Goal: Obtain resource: Download file/media

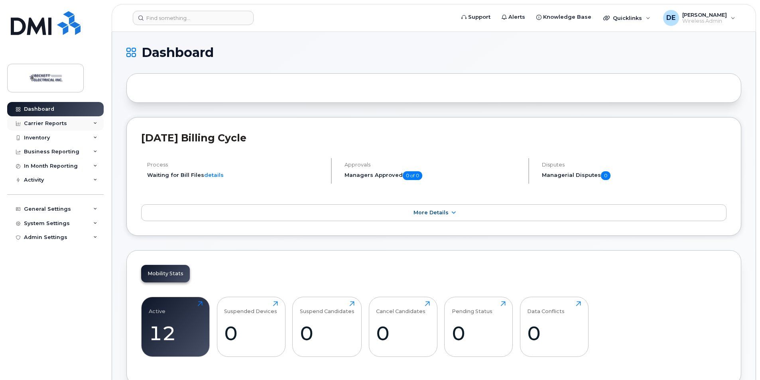
click at [59, 122] on div "Carrier Reports" at bounding box center [45, 123] width 43 height 6
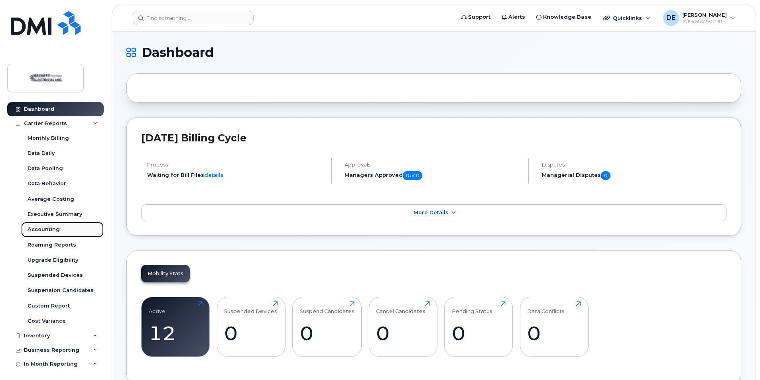
click at [53, 228] on div "Accounting" at bounding box center [44, 229] width 32 height 7
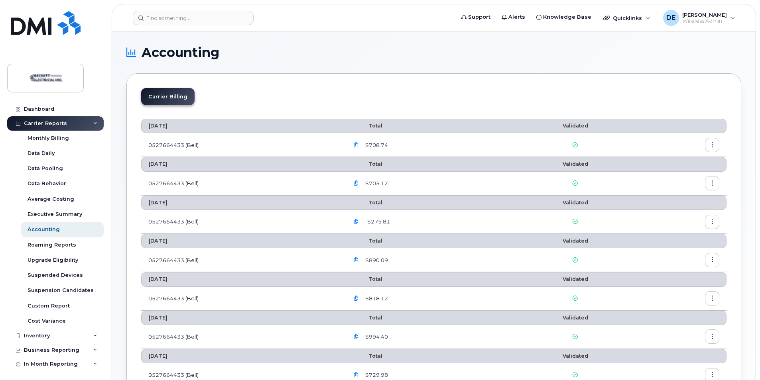
click at [715, 145] on button "button" at bounding box center [712, 145] width 14 height 14
click at [677, 179] on span "Download" at bounding box center [675, 177] width 31 height 7
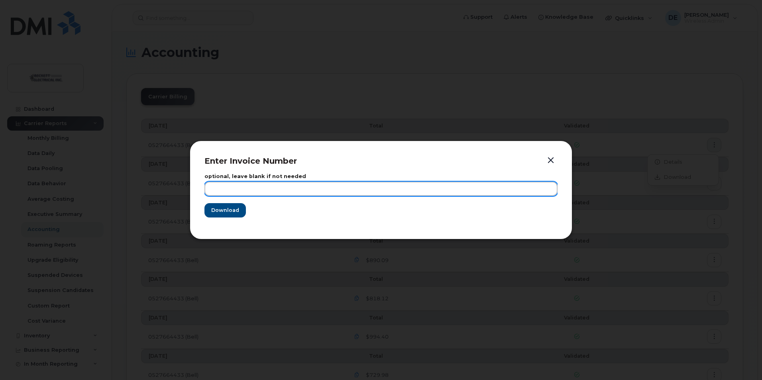
click at [263, 190] on input "text" at bounding box center [381, 189] width 353 height 14
type input "xxx"
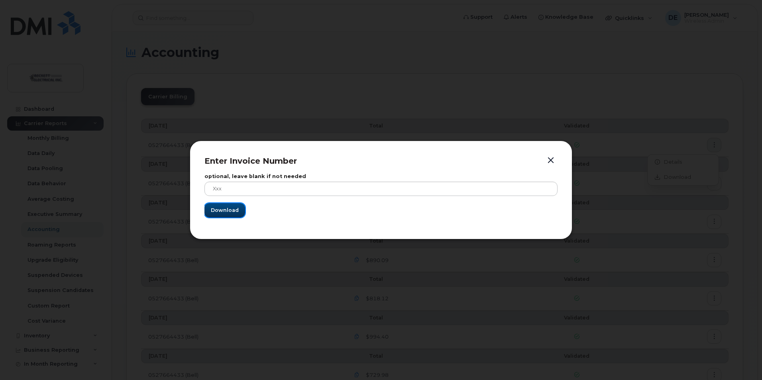
click at [235, 214] on span "Download" at bounding box center [225, 211] width 28 height 8
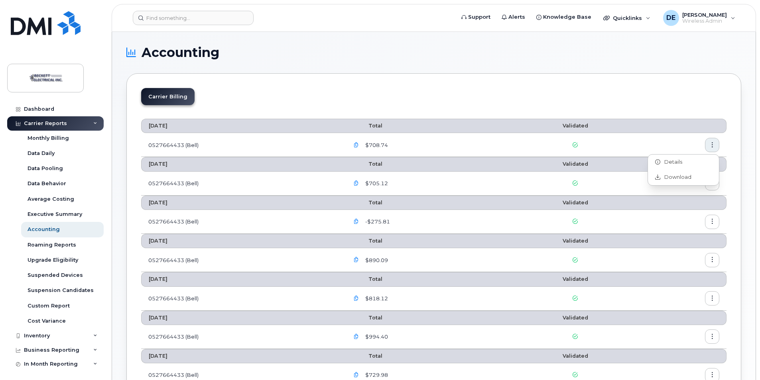
click at [450, 75] on div "Carrier Billing September 2025 Total Validated 0527664433 (Bell) $708.74 August…" at bounding box center [433, 351] width 615 height 556
click at [359, 146] on icon "button" at bounding box center [356, 145] width 5 height 5
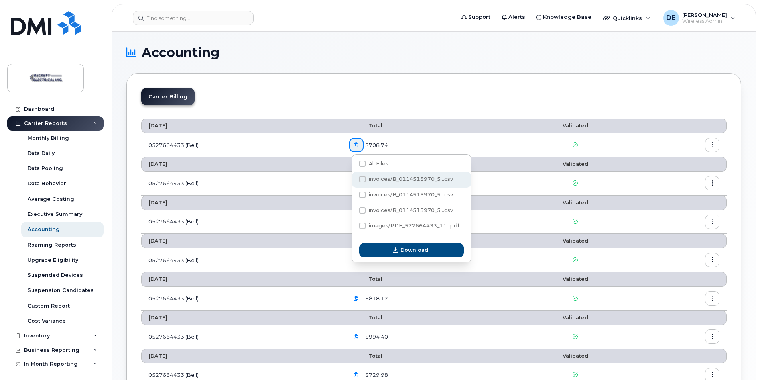
click at [390, 177] on span "invoices/B_0114515970_5...csv" at bounding box center [411, 179] width 84 height 6
click at [354, 178] on input "invoices/B_0114515970_5...csv" at bounding box center [352, 180] width 4 height 4
checkbox input "true"
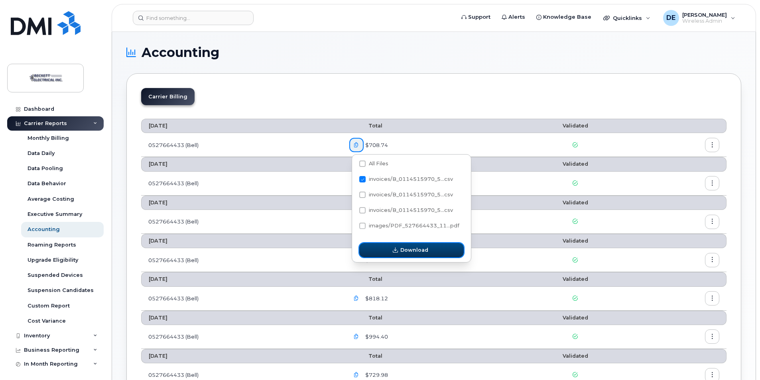
click at [425, 251] on span "Download" at bounding box center [414, 250] width 28 height 8
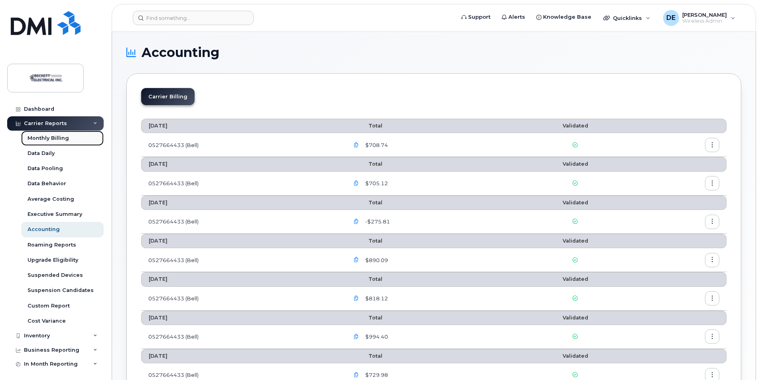
click at [41, 137] on div "Monthly Billing" at bounding box center [48, 138] width 41 height 7
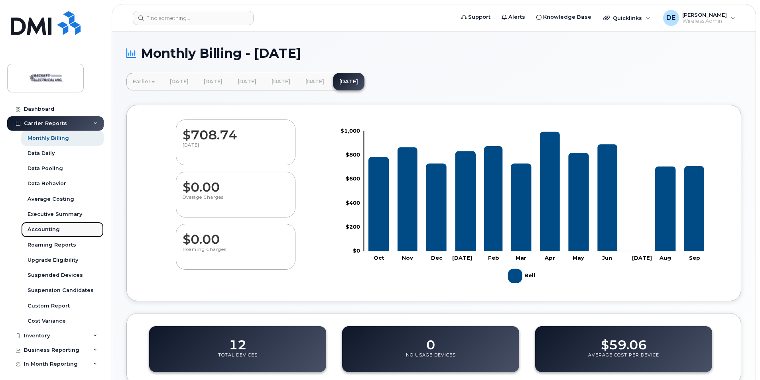
click at [51, 230] on div "Accounting" at bounding box center [44, 229] width 32 height 7
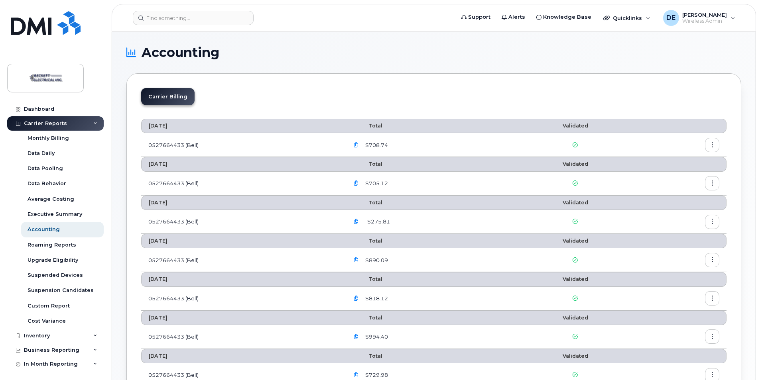
click at [175, 98] on li "Carrier Billing" at bounding box center [167, 96] width 53 height 17
click at [56, 227] on div "Accounting" at bounding box center [44, 229] width 32 height 7
click at [57, 139] on div "Monthly Billing" at bounding box center [48, 138] width 41 height 7
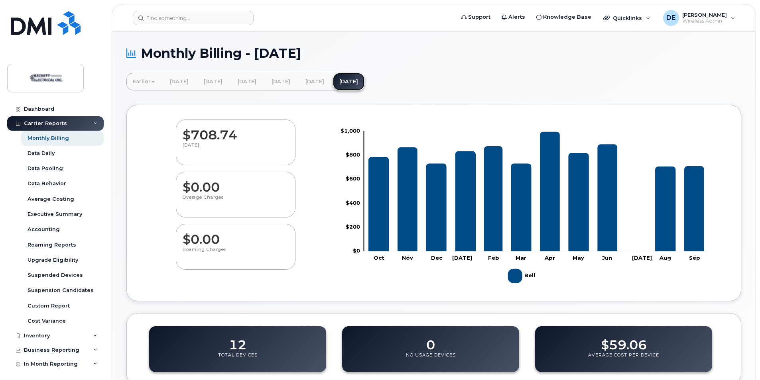
click at [364, 83] on link "[DATE]" at bounding box center [348, 82] width 31 height 18
click at [44, 228] on div "Accounting" at bounding box center [44, 229] width 32 height 7
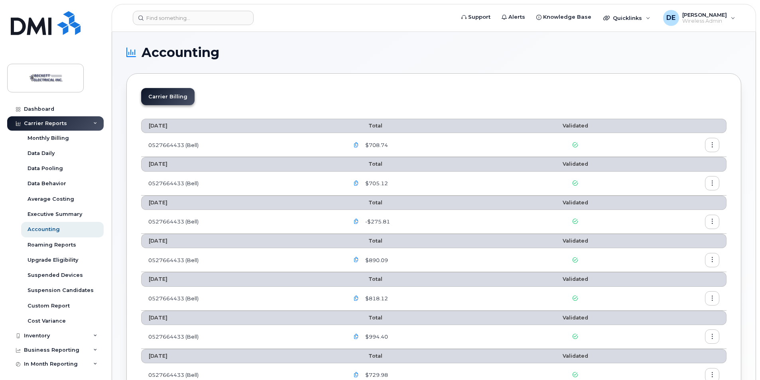
drag, startPoint x: 176, startPoint y: 126, endPoint x: 181, endPoint y: 126, distance: 4.8
click at [181, 126] on th "[DATE]" at bounding box center [241, 126] width 201 height 14
drag, startPoint x: 181, startPoint y: 126, endPoint x: 184, endPoint y: 144, distance: 18.7
click at [179, 144] on td "0527664433 (Bell)" at bounding box center [241, 145] width 201 height 24
click at [711, 147] on icon "button" at bounding box center [712, 145] width 5 height 5
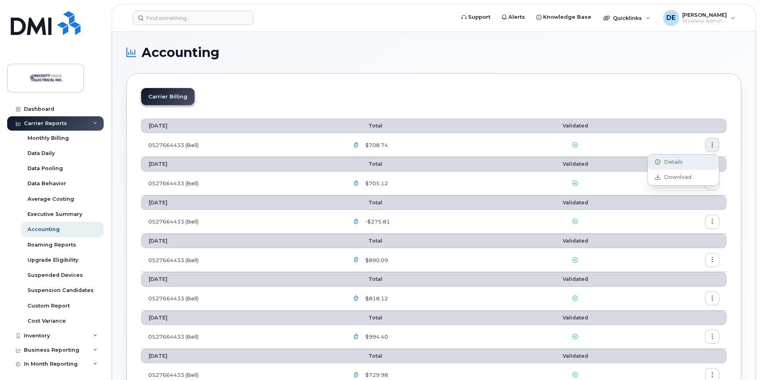
click at [681, 161] on span "Details" at bounding box center [671, 162] width 22 height 7
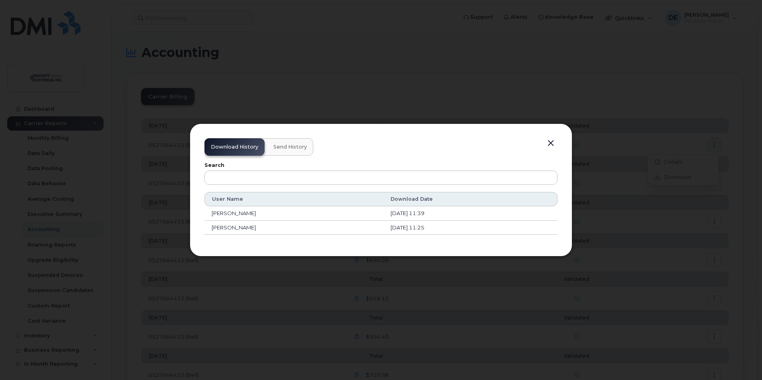
click at [289, 151] on button "Send History" at bounding box center [290, 147] width 46 height 18
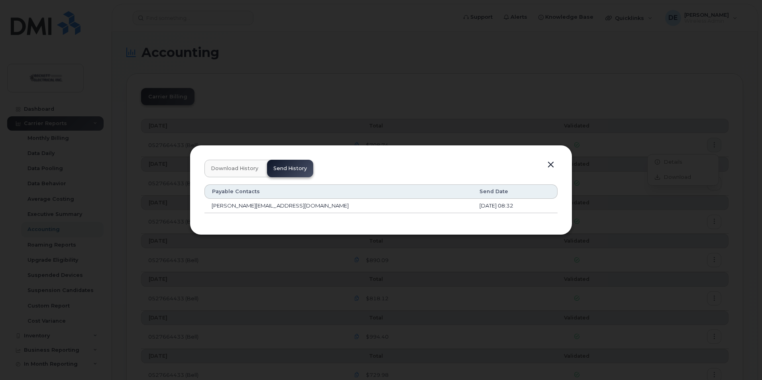
click at [552, 167] on button "button" at bounding box center [551, 164] width 12 height 11
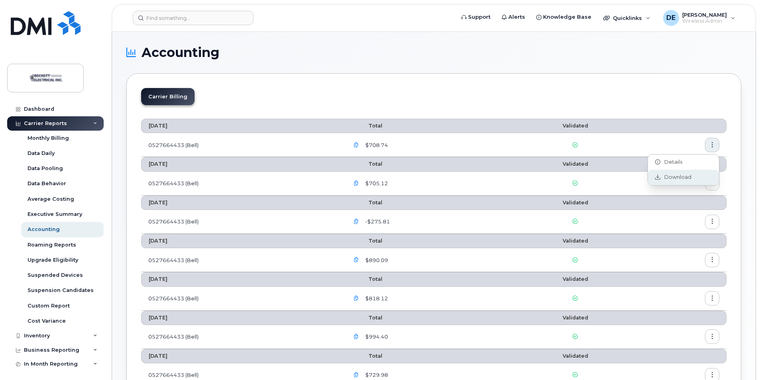
click at [665, 177] on span "Download" at bounding box center [675, 177] width 31 height 7
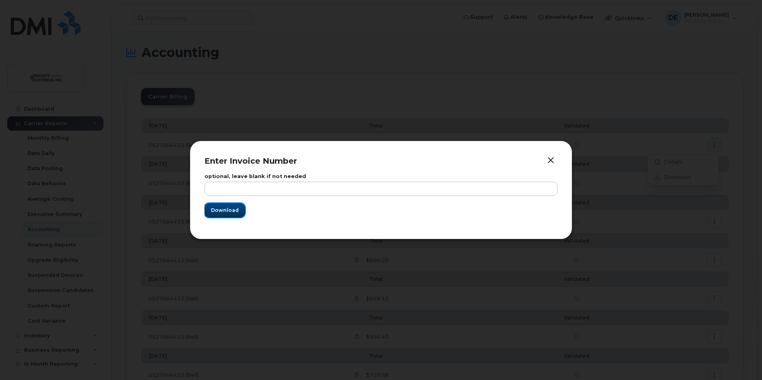
click at [214, 210] on span "Download" at bounding box center [225, 211] width 28 height 8
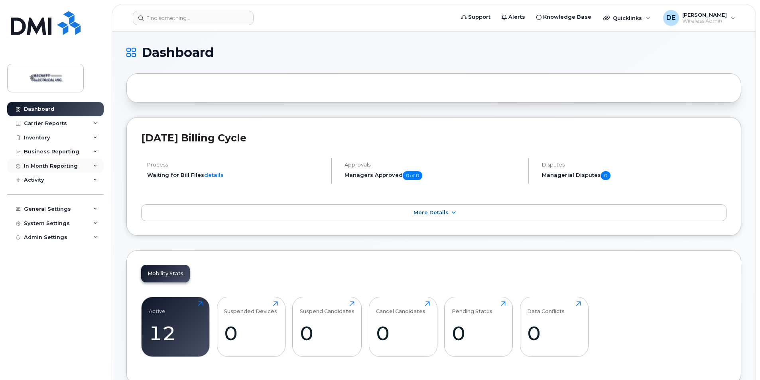
click at [53, 165] on div "In Month Reporting" at bounding box center [51, 166] width 54 height 6
click at [51, 125] on div "Carrier Reports" at bounding box center [45, 123] width 43 height 6
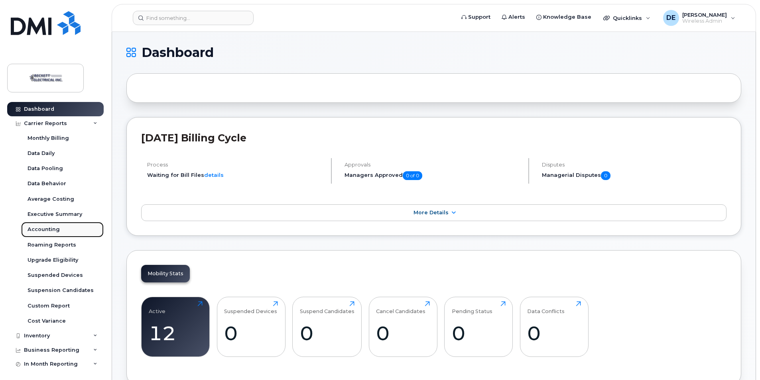
click at [49, 229] on div "Accounting" at bounding box center [44, 229] width 32 height 7
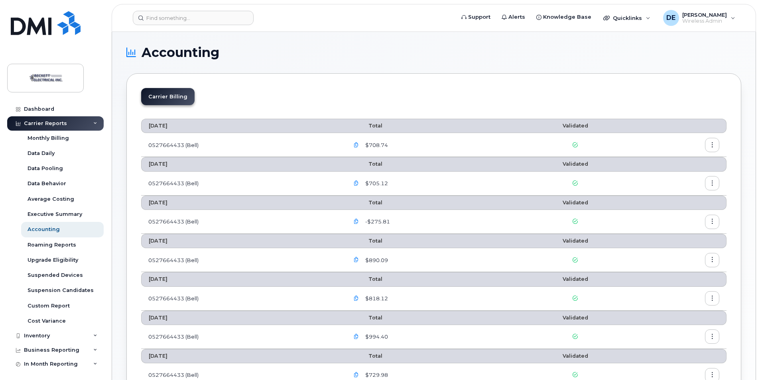
click at [163, 98] on li "Carrier Billing" at bounding box center [167, 96] width 53 height 17
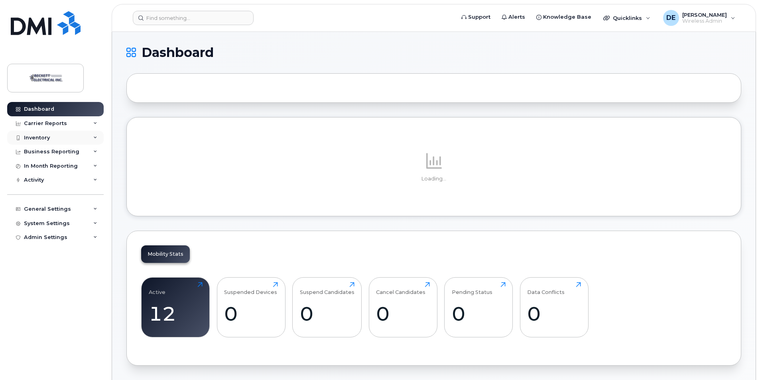
click at [35, 136] on div "Inventory" at bounding box center [37, 138] width 26 height 6
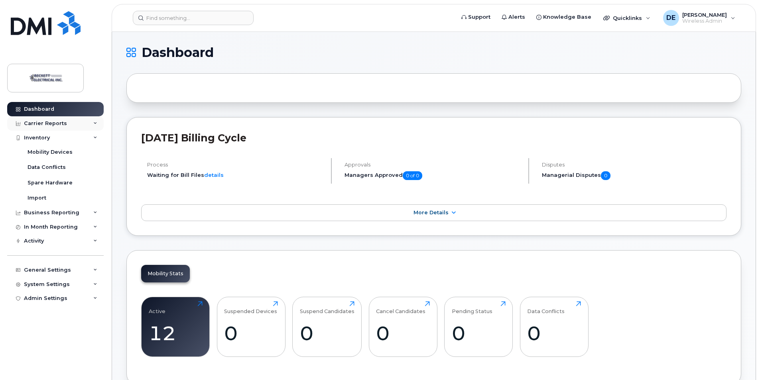
click at [41, 125] on div "Carrier Reports" at bounding box center [45, 123] width 43 height 6
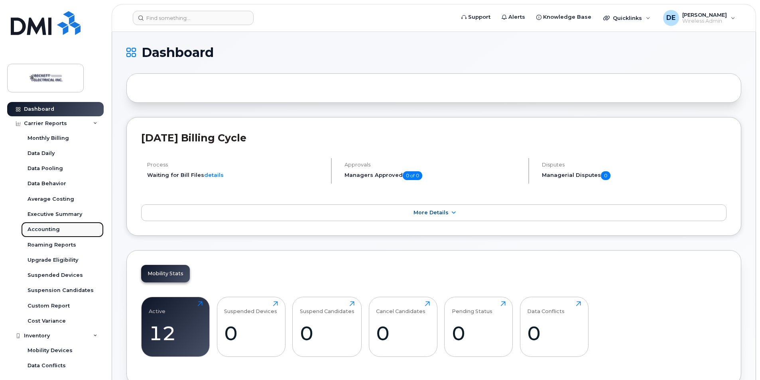
click at [38, 226] on div "Accounting" at bounding box center [44, 229] width 32 height 7
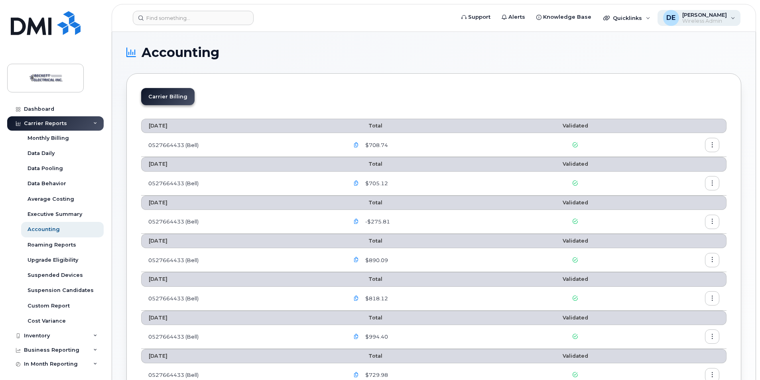
click at [695, 21] on span "Wireless Admin" at bounding box center [704, 21] width 45 height 6
click at [584, 59] on h1 "Accounting" at bounding box center [431, 52] width 611 height 13
click at [696, 16] on span "[PERSON_NAME]" at bounding box center [704, 15] width 45 height 6
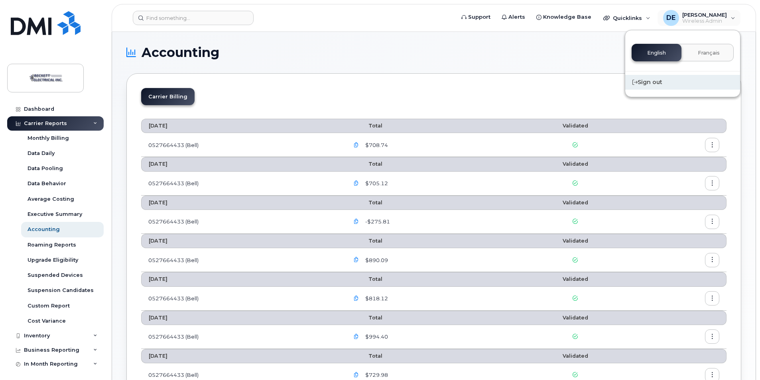
click at [653, 83] on div "Sign out" at bounding box center [682, 82] width 115 height 15
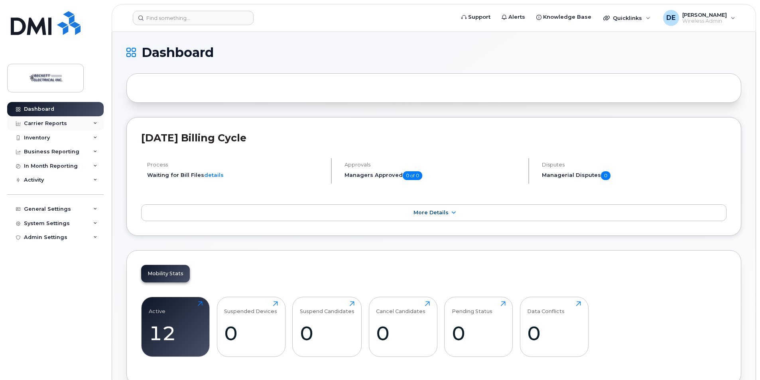
click at [47, 125] on div "Carrier Reports" at bounding box center [45, 123] width 43 height 6
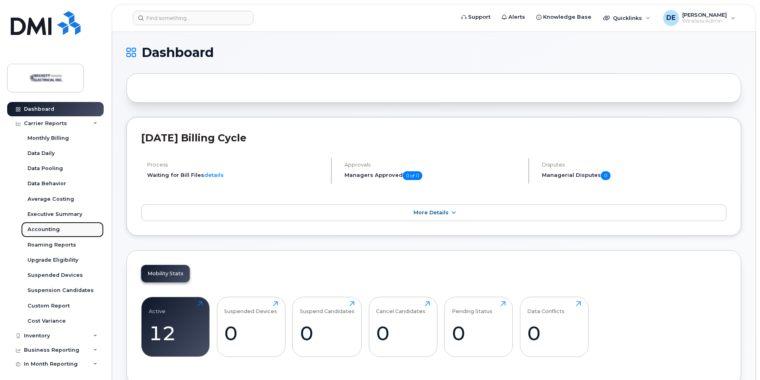
click at [49, 229] on div "Accounting" at bounding box center [44, 229] width 32 height 7
